Goal: Task Accomplishment & Management: Manage account settings

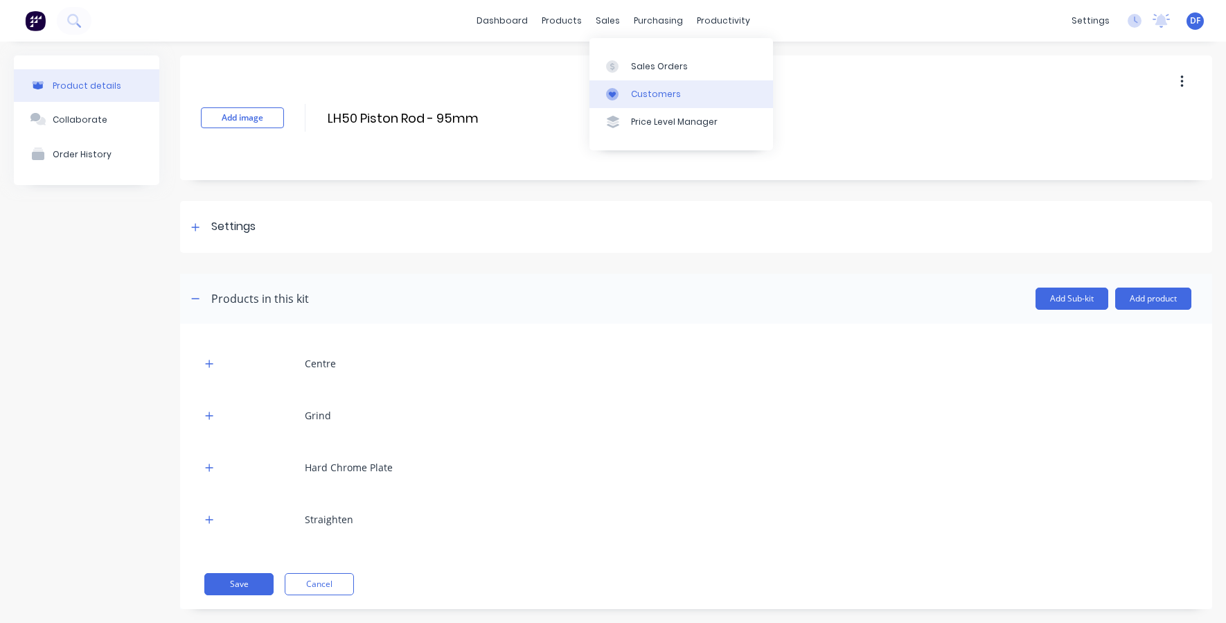
click at [644, 92] on div "Customers" at bounding box center [656, 94] width 50 height 12
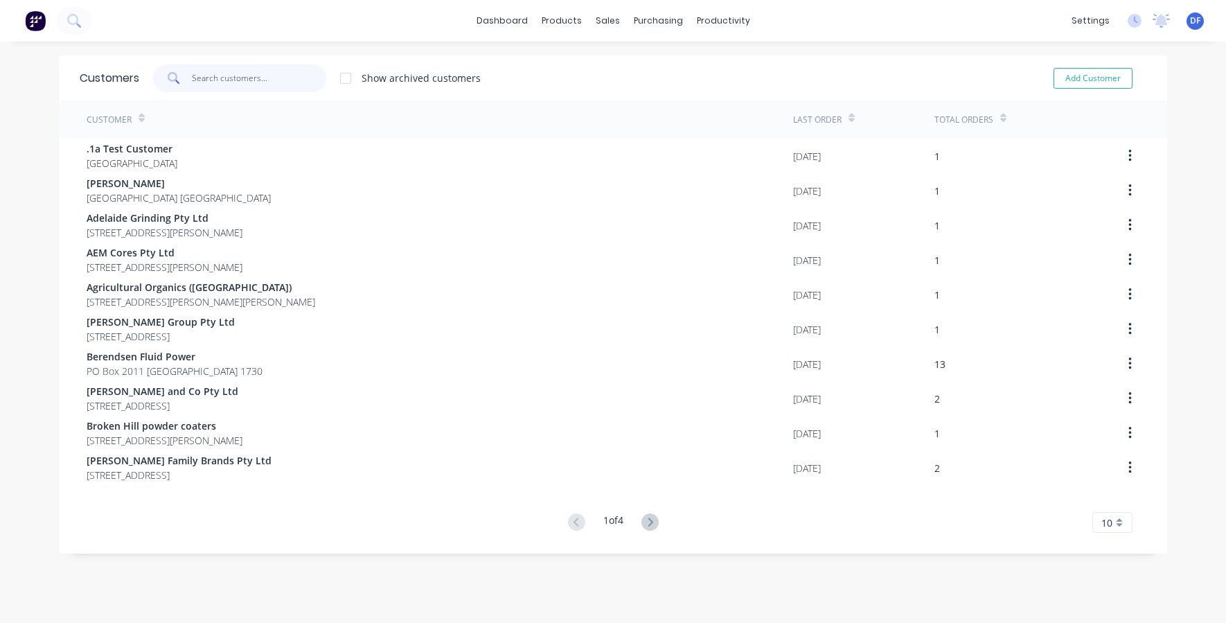
click at [254, 83] on input "text" at bounding box center [259, 78] width 135 height 28
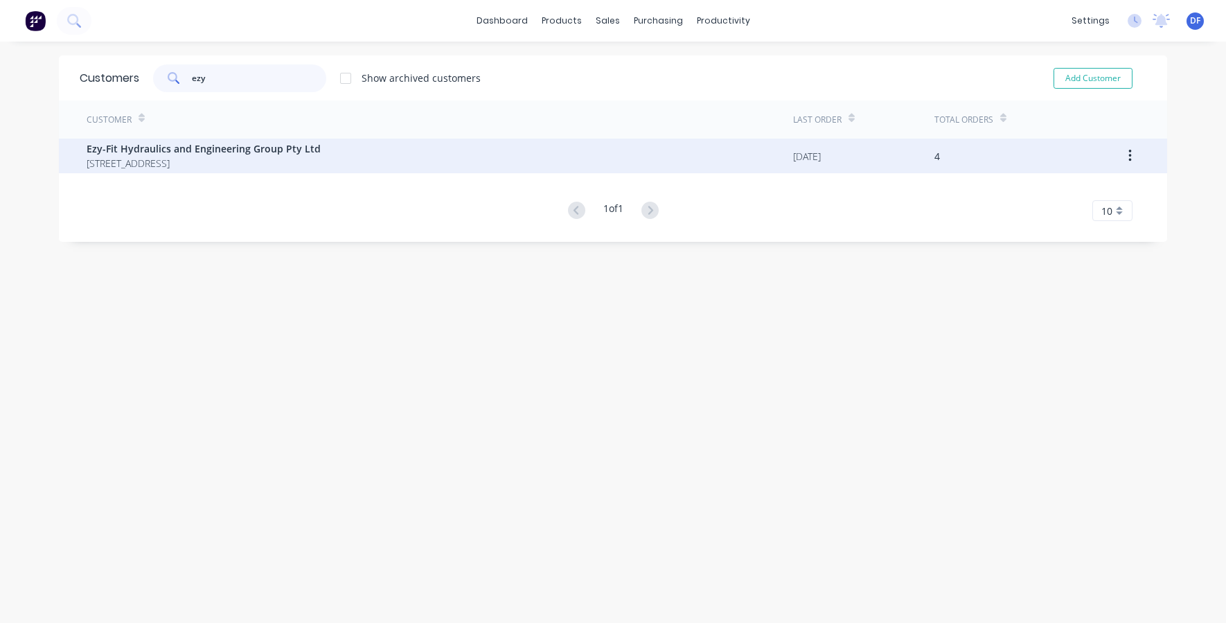
type input "ezy"
click at [174, 148] on span "Ezy-Fit Hydraulics and Engineering Group Pty Ltd" at bounding box center [204, 148] width 234 height 15
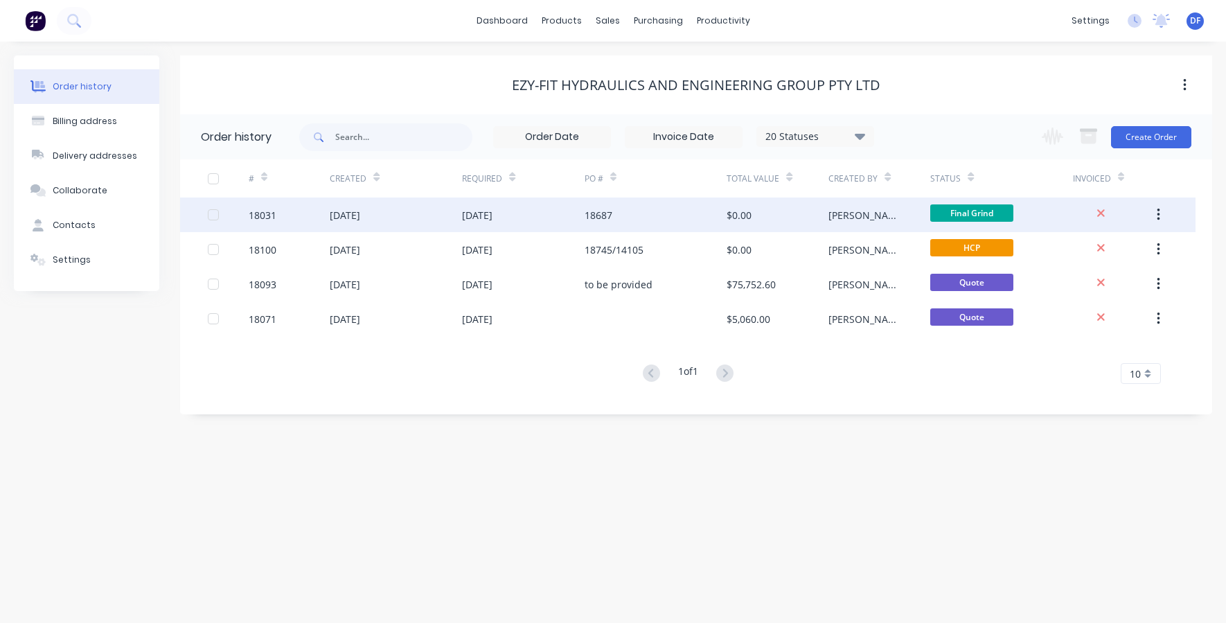
click at [597, 212] on div "18687" at bounding box center [599, 215] width 28 height 15
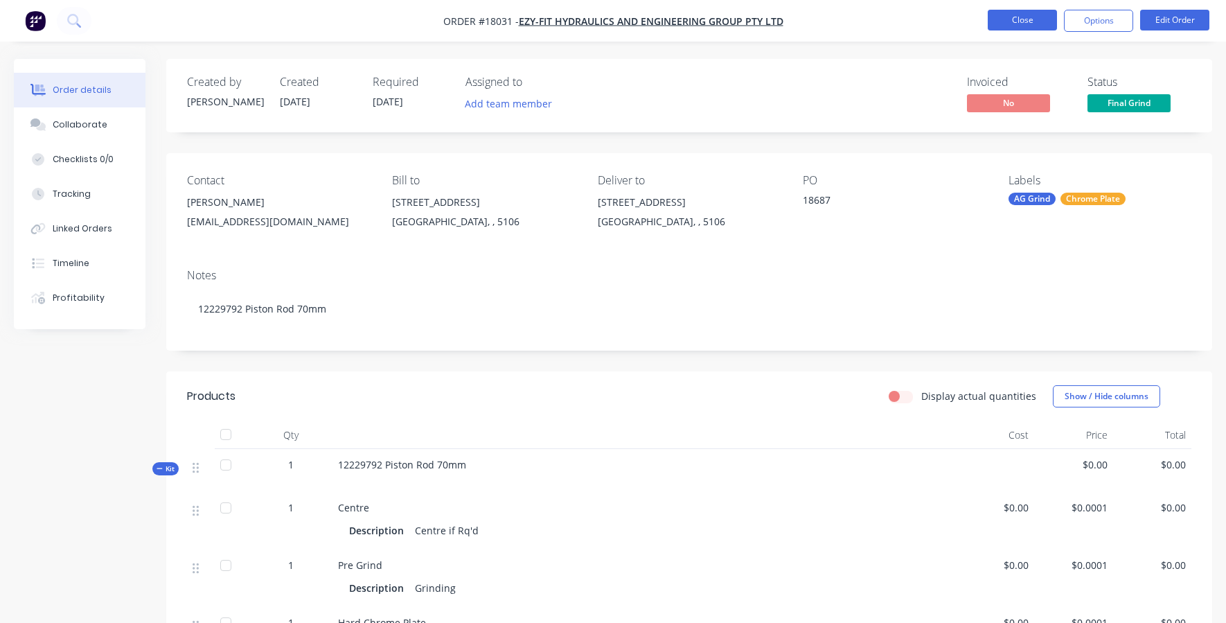
click at [1014, 21] on button "Close" at bounding box center [1022, 20] width 69 height 21
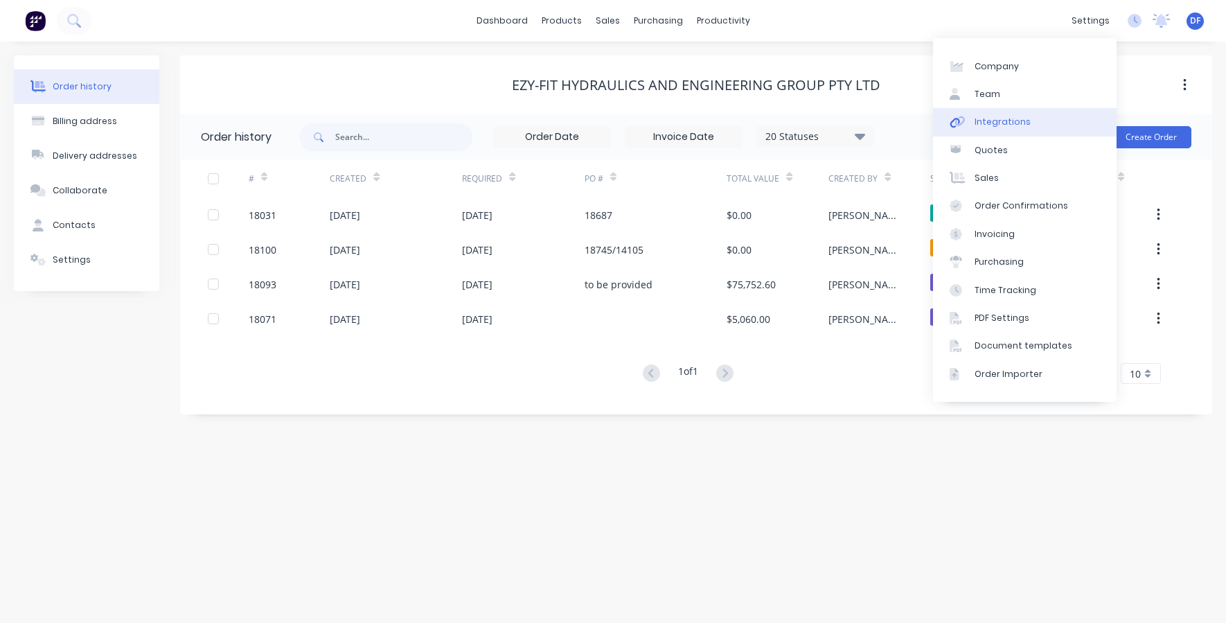
click at [984, 125] on div "Integrations" at bounding box center [1003, 122] width 56 height 12
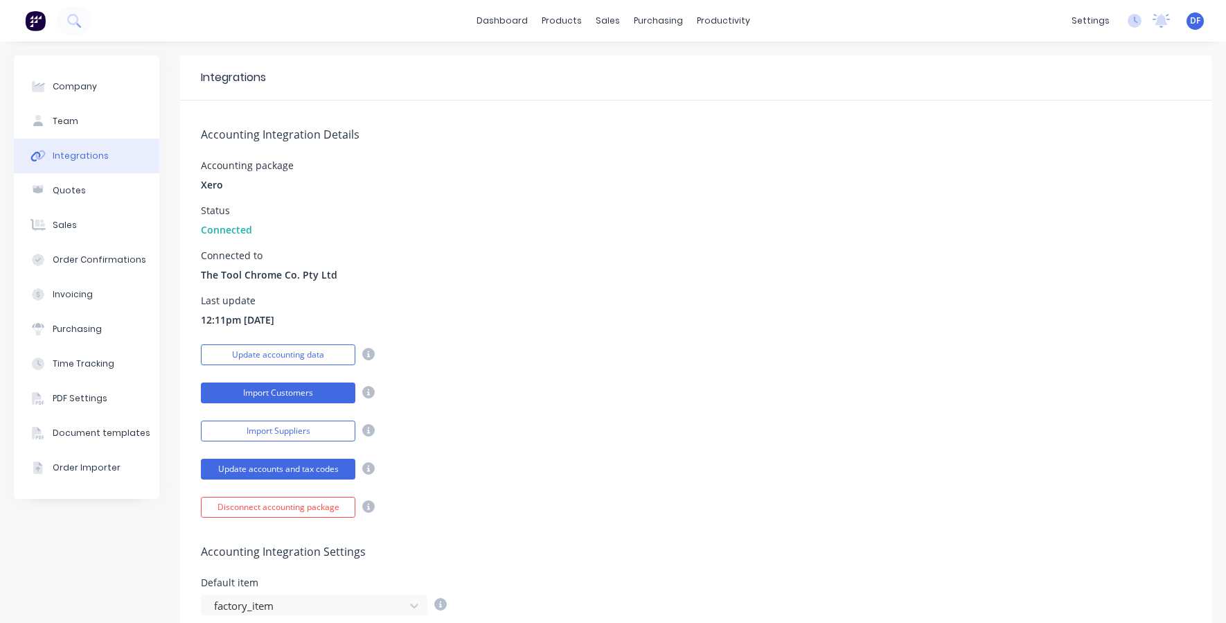
click at [298, 396] on button "Import Customers" at bounding box center [278, 392] width 155 height 21
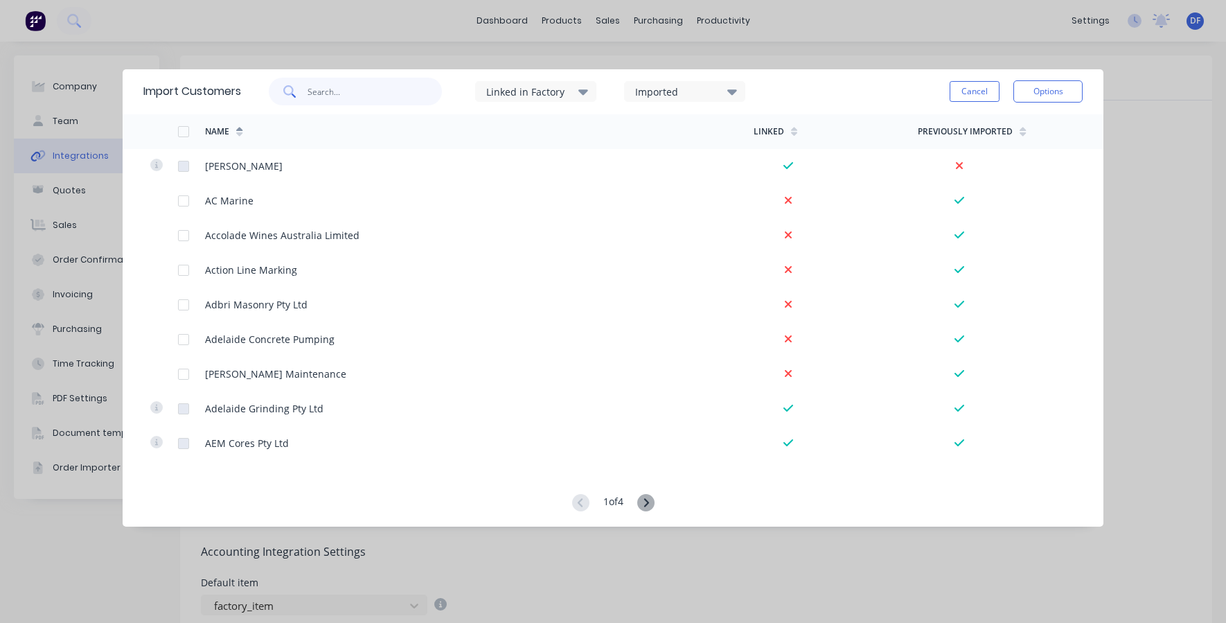
click at [328, 87] on input "text" at bounding box center [375, 92] width 135 height 28
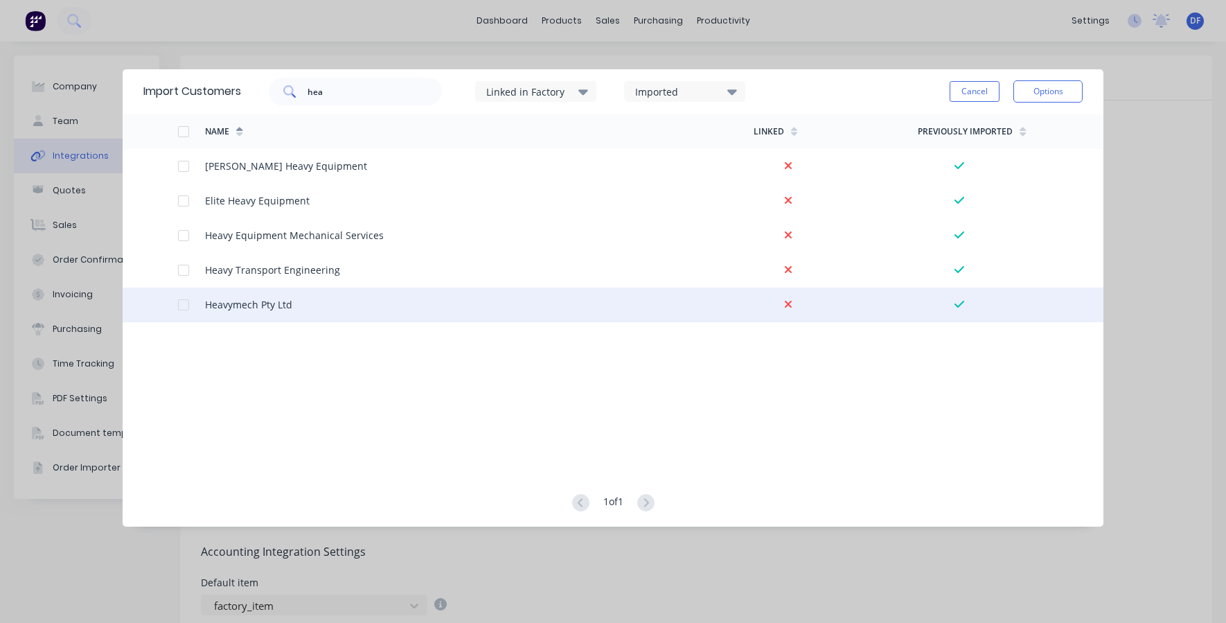
click at [187, 309] on div at bounding box center [184, 305] width 28 height 28
click at [311, 89] on input "hea" at bounding box center [375, 92] width 135 height 28
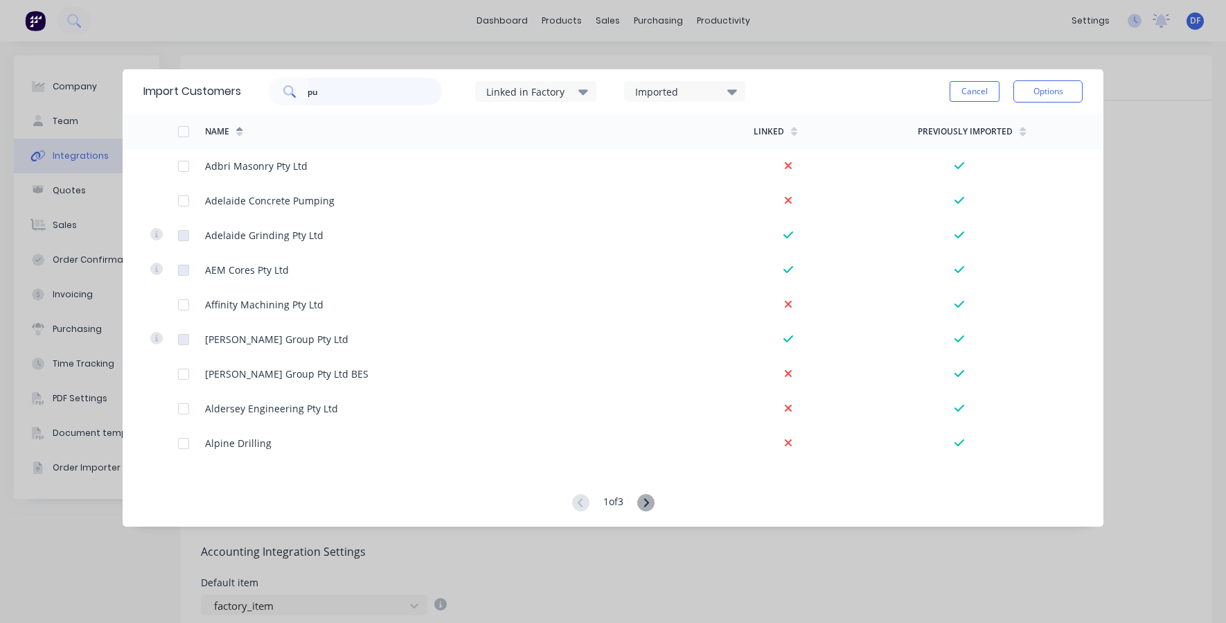
type input "pu"
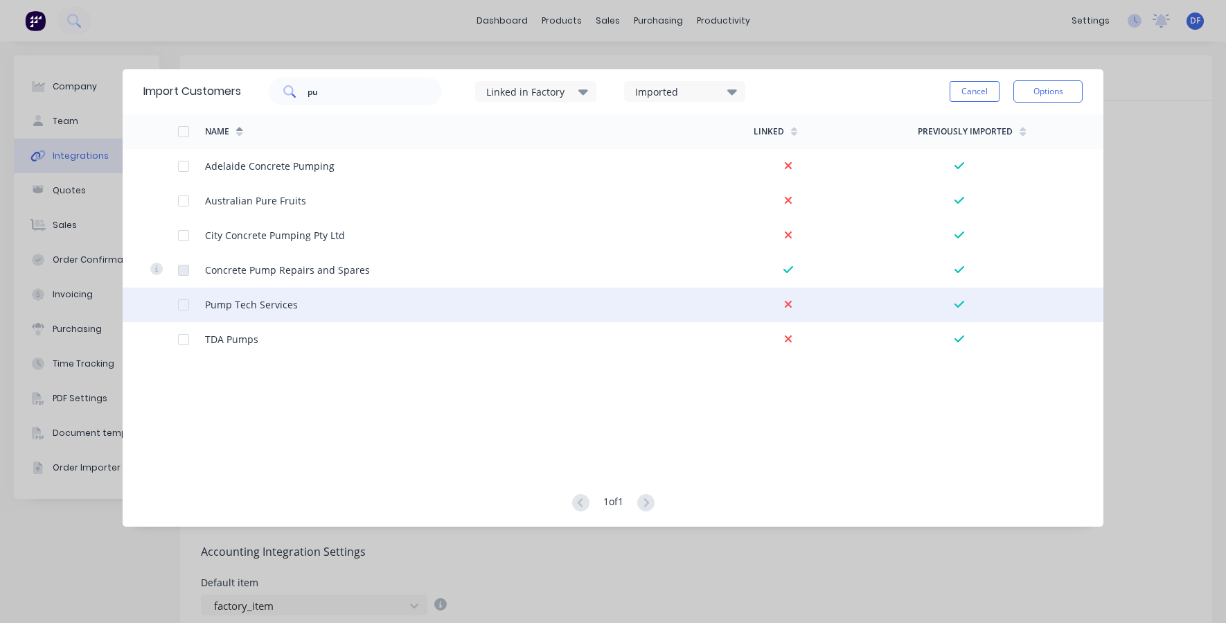
click at [181, 301] on div at bounding box center [184, 305] width 28 height 28
click at [1057, 95] on button "Options" at bounding box center [1048, 91] width 69 height 22
click at [1021, 137] on div "Import selected customers" at bounding box center [1017, 130] width 107 height 35
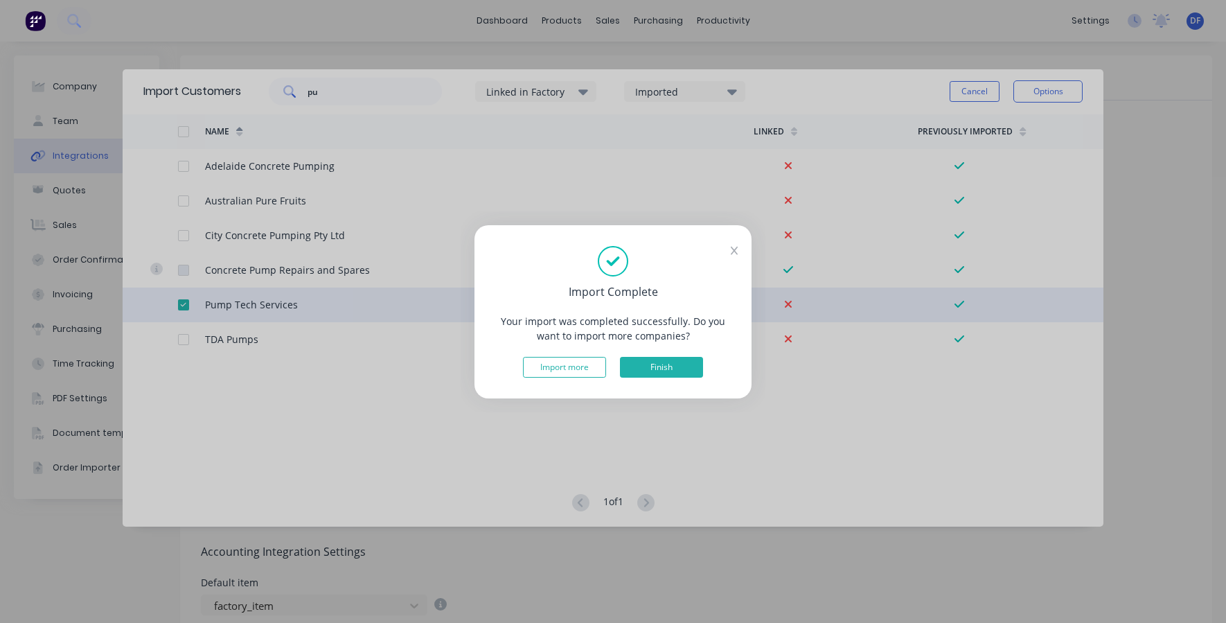
click at [685, 361] on button "Finish" at bounding box center [661, 367] width 83 height 21
